Goal: Transaction & Acquisition: Subscribe to service/newsletter

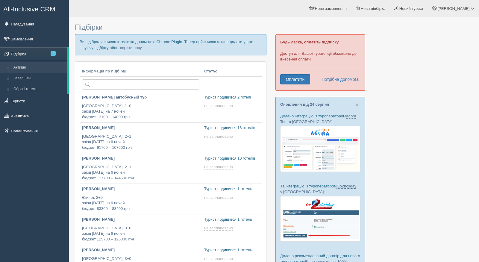
click at [292, 84] on div "Будь ласка, оплатіть підписку Доступ для Вашої турагенції обмежено до внесення …" at bounding box center [320, 62] width 90 height 56
click at [292, 80] on link "Оплатити" at bounding box center [295, 79] width 30 height 10
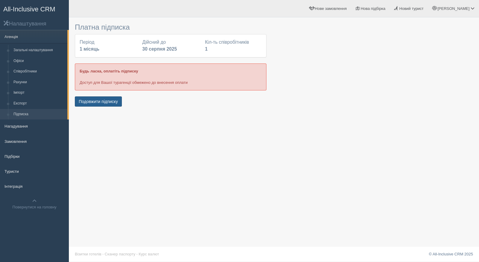
click at [117, 102] on button "Подовжити підписку" at bounding box center [98, 101] width 47 height 10
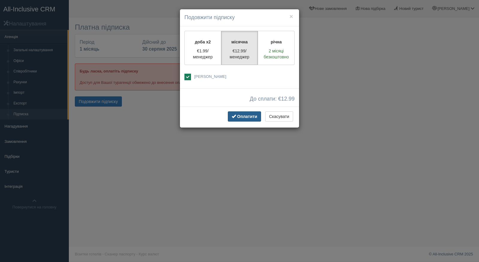
click at [244, 115] on span "Оплатити" at bounding box center [247, 116] width 20 height 5
